Goal: Browse casually

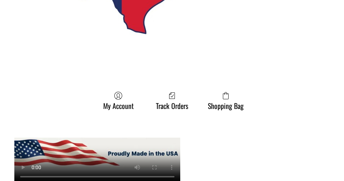
scroll to position [639, 0]
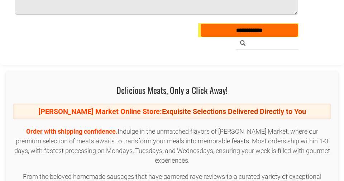
scroll to position [944, 0]
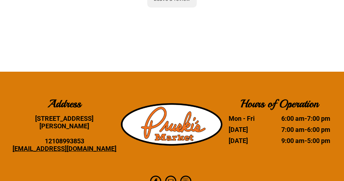
scroll to position [1530, 0]
